Goal: Use online tool/utility: Use online tool/utility

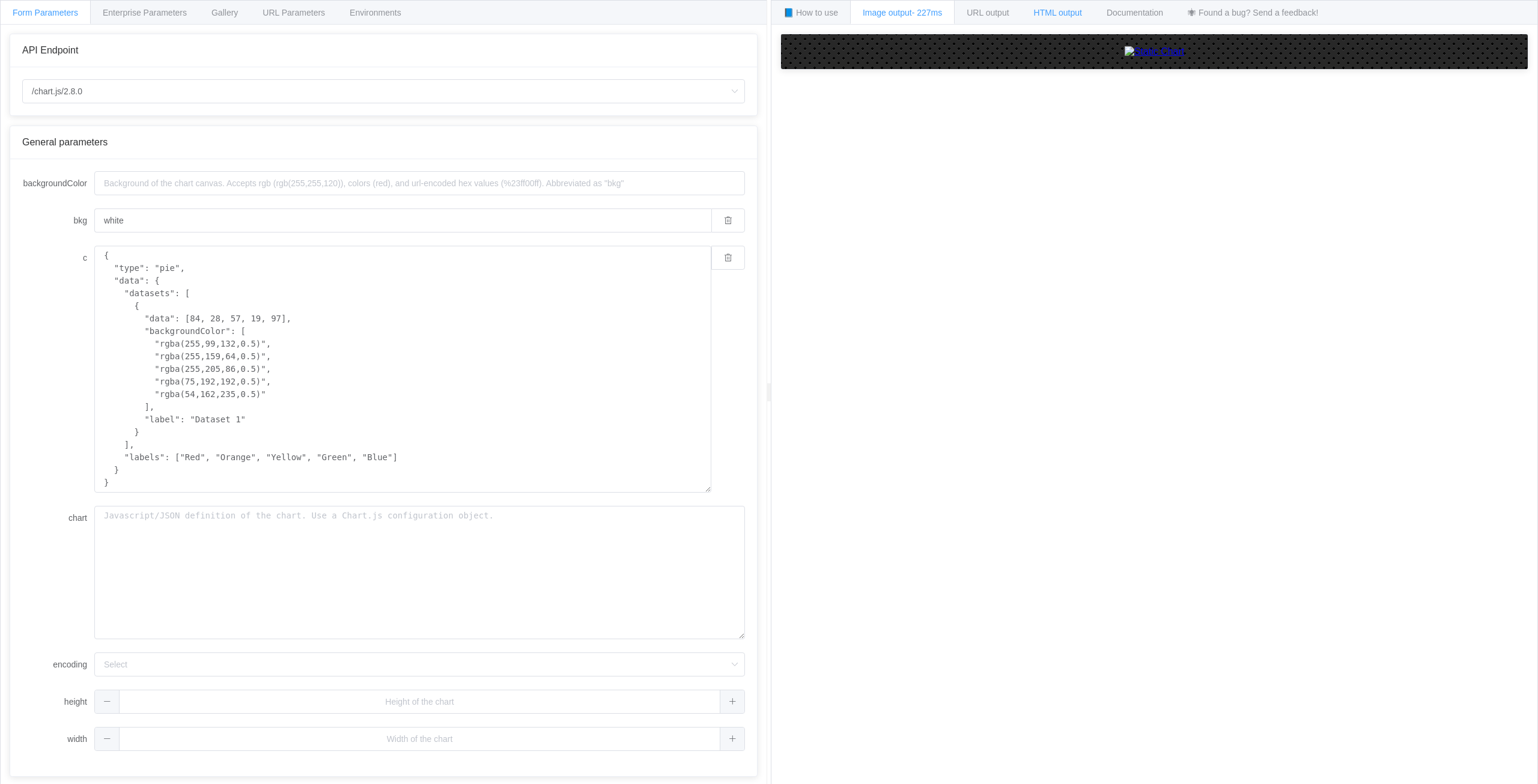
click at [1049, 15] on span "HTML output" at bounding box center [1057, 12] width 48 height 10
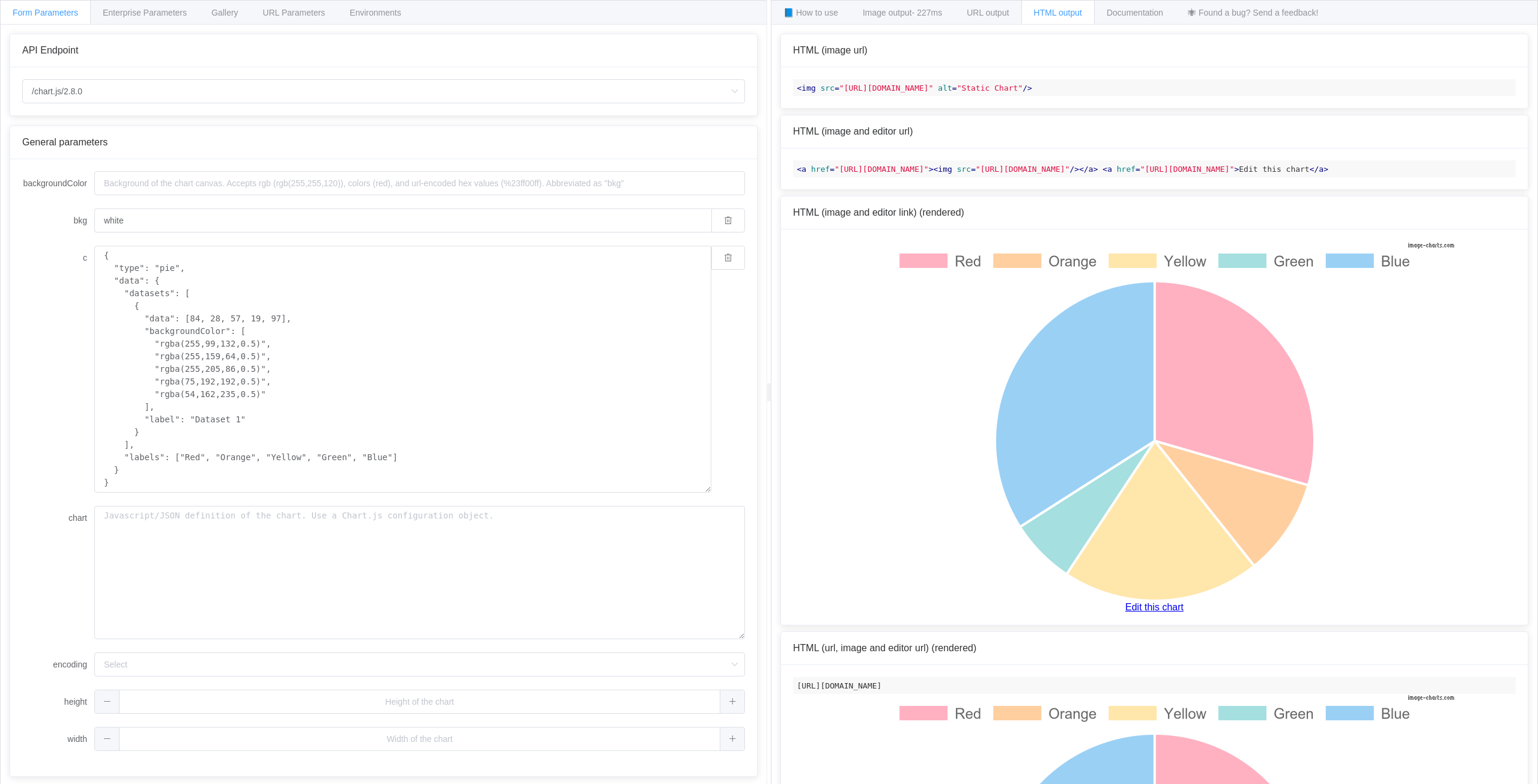
drag, startPoint x: 1011, startPoint y: 89, endPoint x: 839, endPoint y: 91, distance: 172.0
click at [839, 91] on span ""https://image-charts.com/chart.js/2.8.0?bkg=white&c=%7B%0A%20%20%22type%22%3A%…" at bounding box center [886, 88] width 94 height 9
copy span "https://image-charts.com/chart.js/2.8.0?"
click at [1033, 86] on code "< img src = "https://image-charts.com/chart.js/2.8.0?bkg=white&c=%7B%0A%20%20%2…" at bounding box center [1155, 88] width 723 height 17
